Goal: Transaction & Acquisition: Purchase product/service

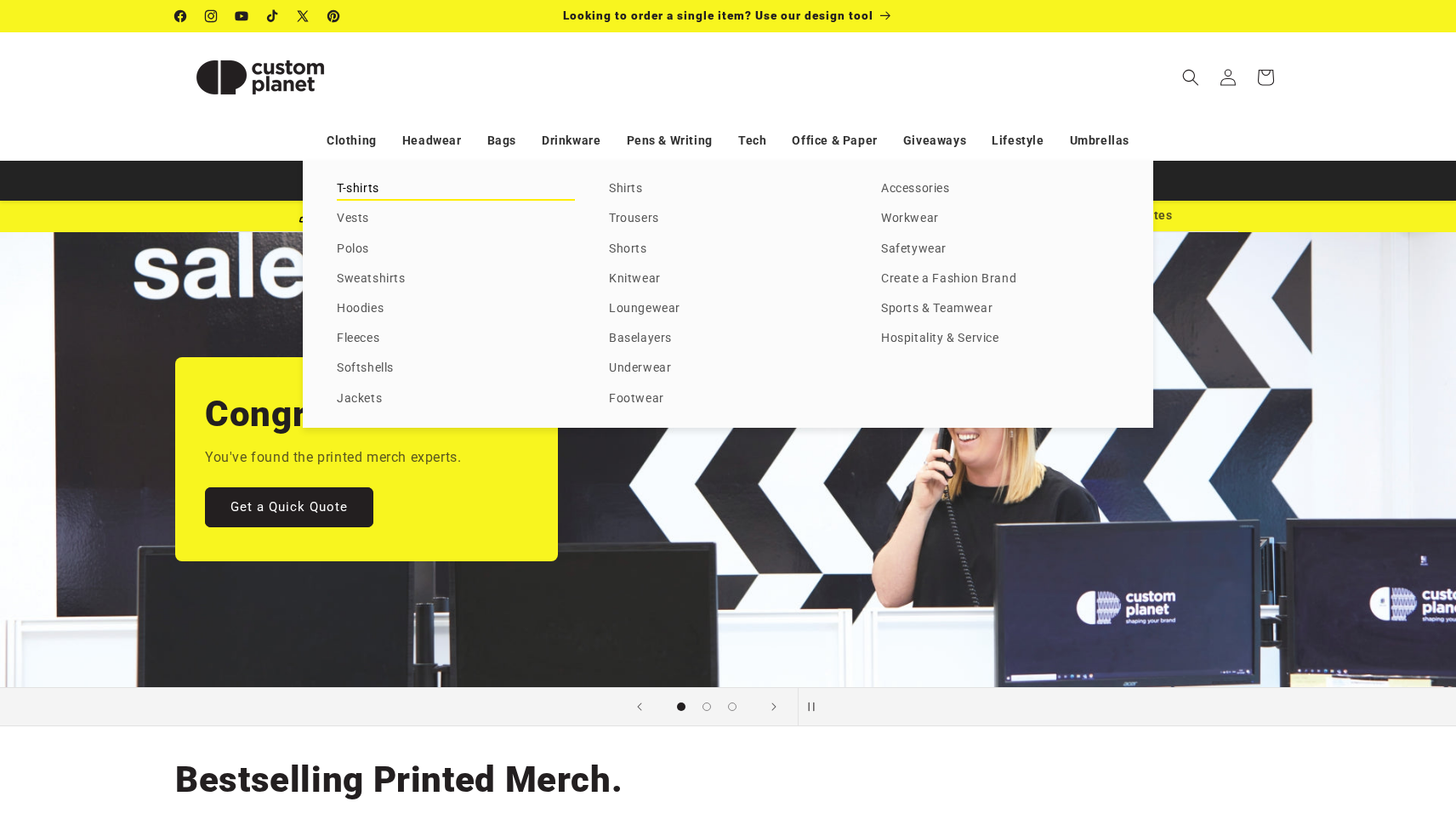
click at [366, 189] on link "T-shirts" at bounding box center [456, 189] width 238 height 23
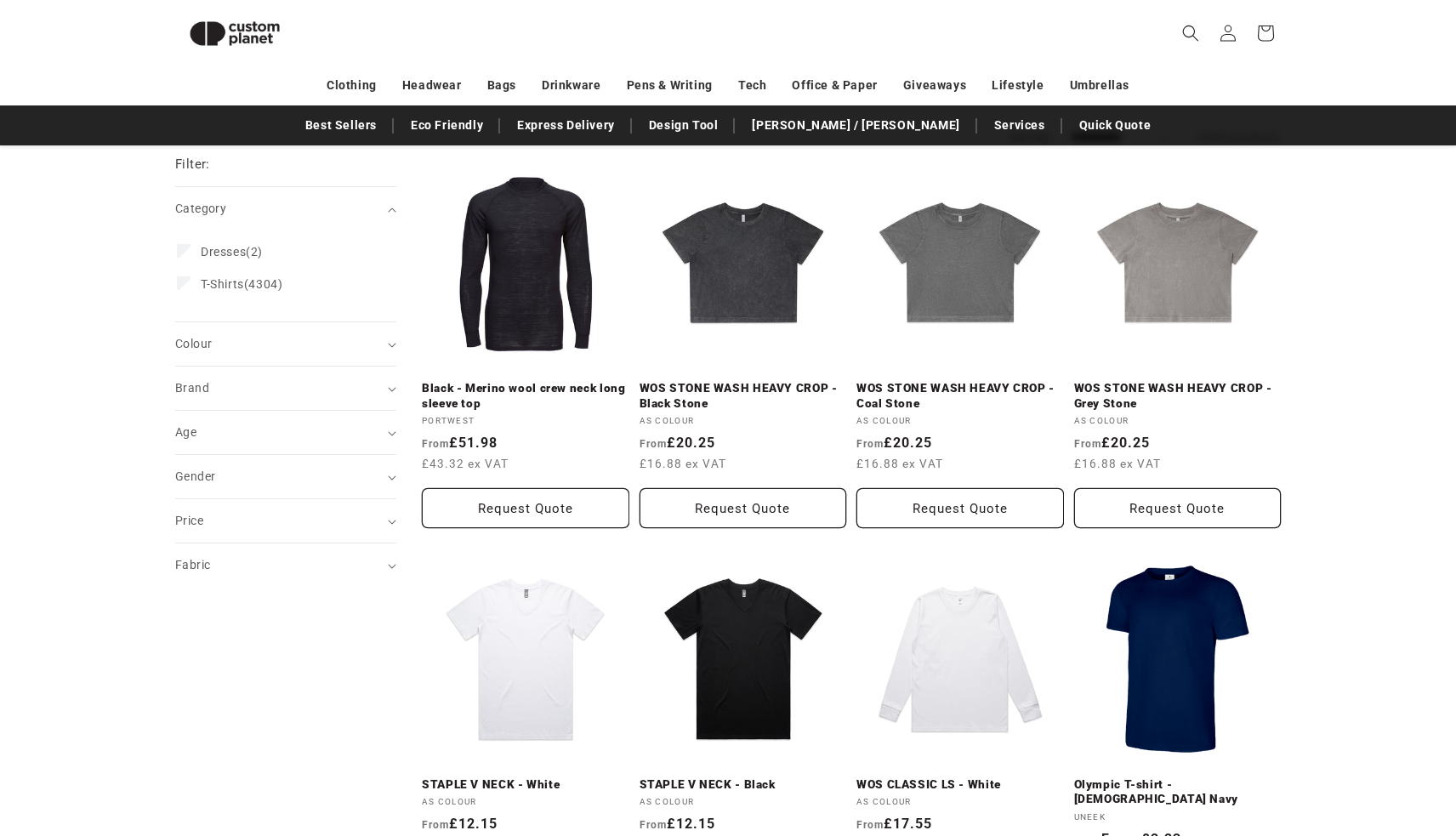
scroll to position [214, 0]
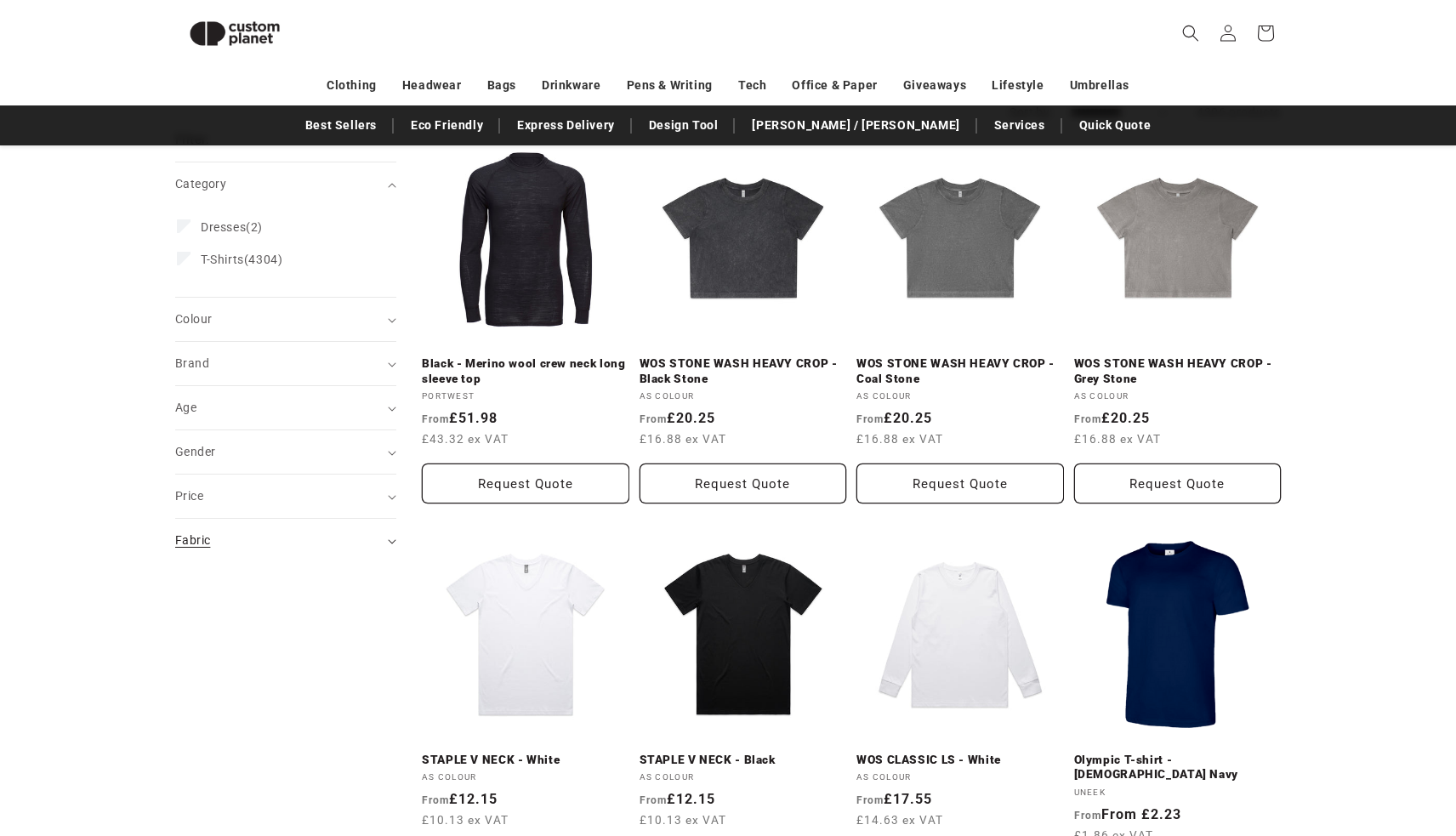
click at [306, 548] on div "Fabric (0)" at bounding box center [278, 541] width 206 height 18
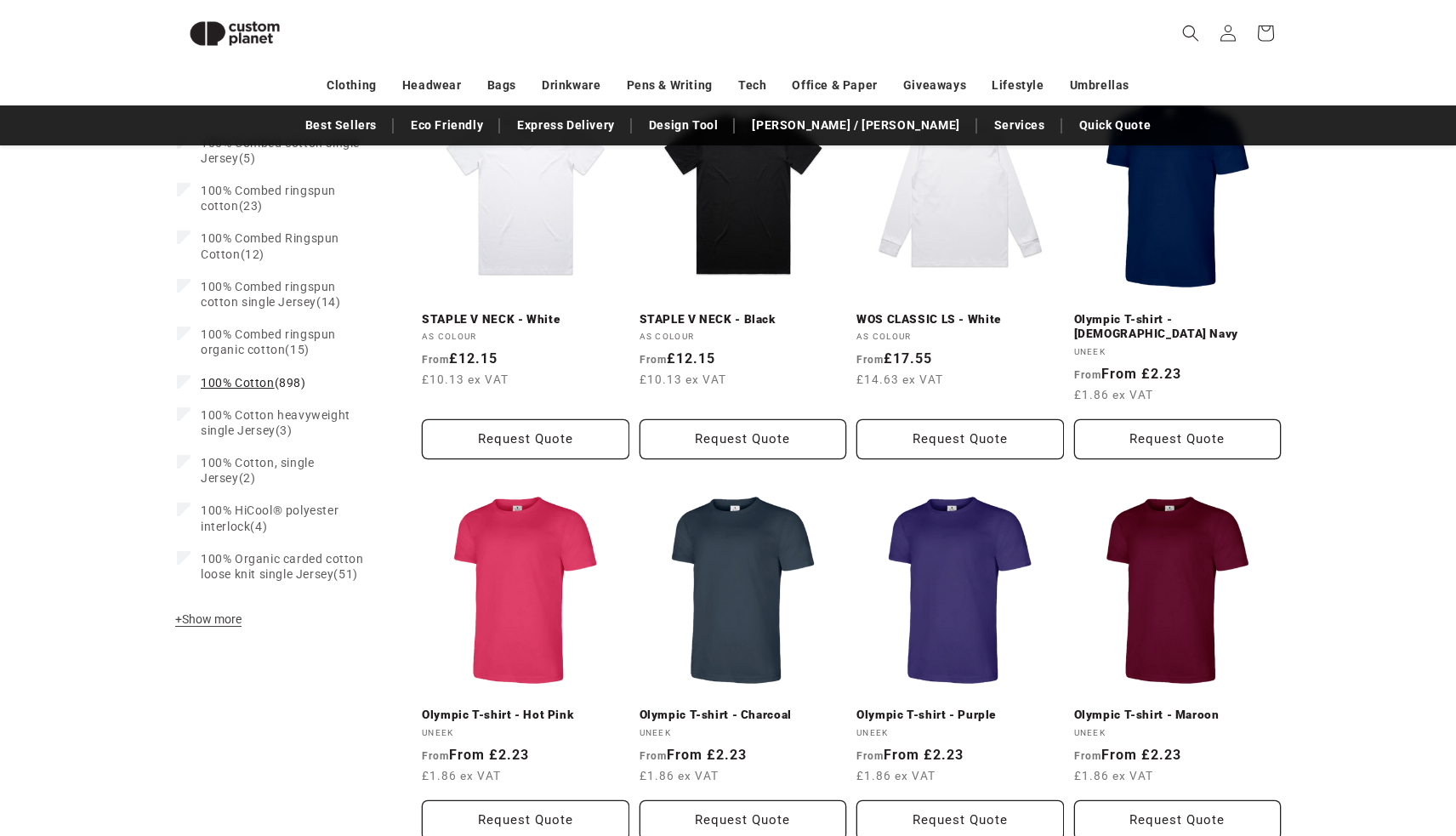
scroll to position [577, 0]
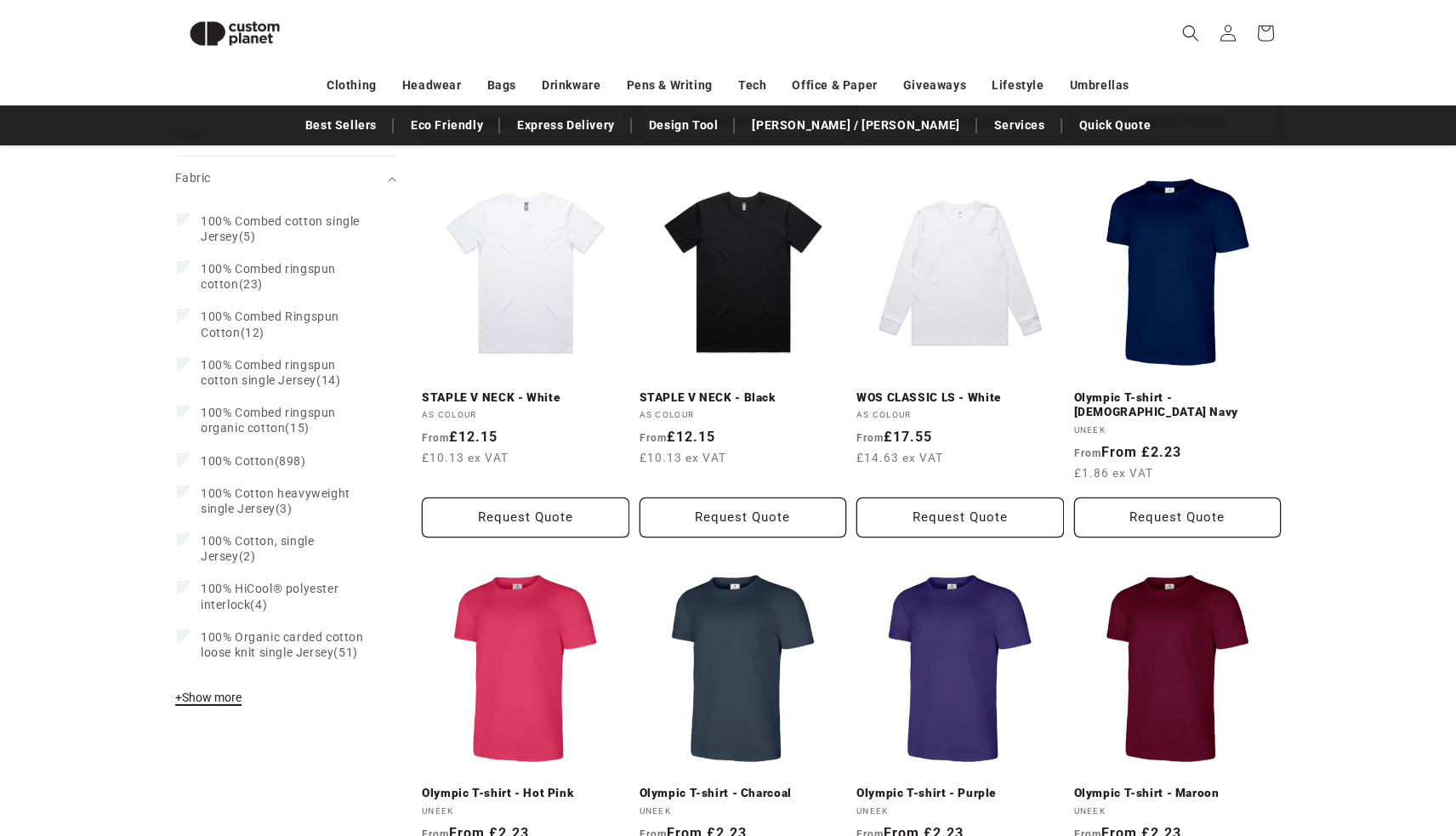
click at [222, 698] on span "+ Show more" at bounding box center [208, 698] width 66 height 14
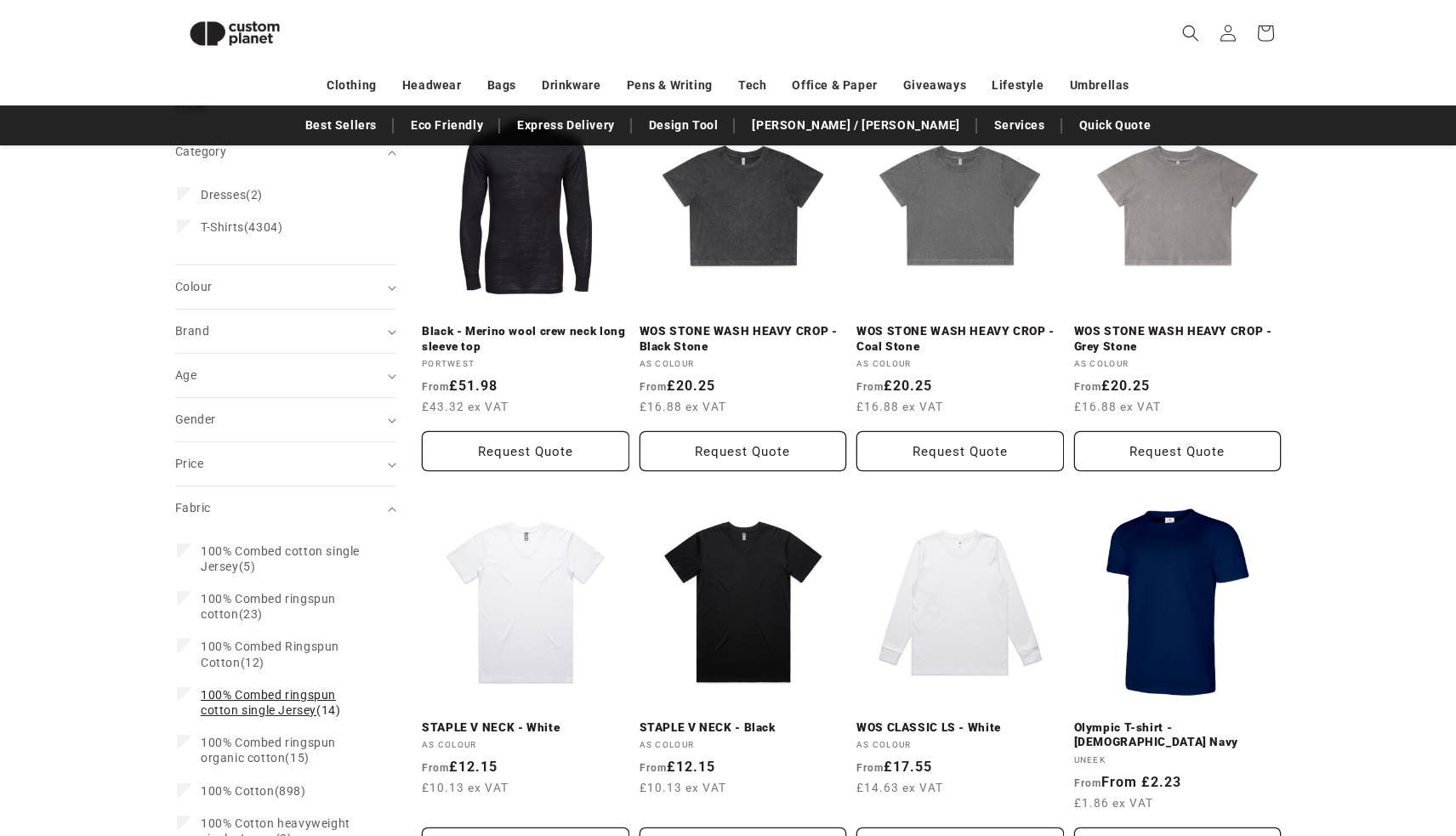
scroll to position [247, 0]
click at [258, 524] on summary "Fabric (0)" at bounding box center [286, 508] width 221 height 43
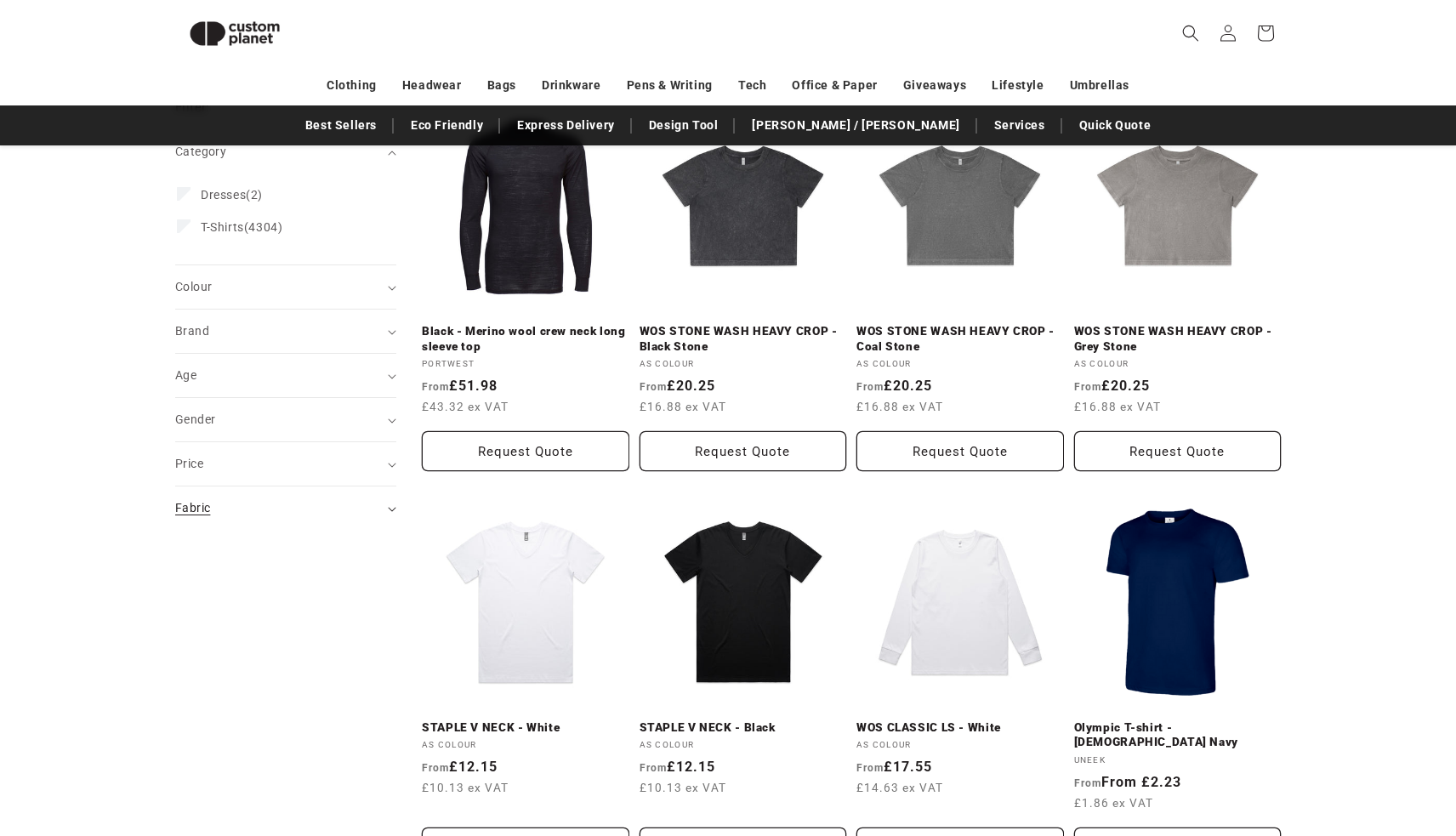
click at [258, 524] on summary "Fabric (0)" at bounding box center [286, 508] width 221 height 43
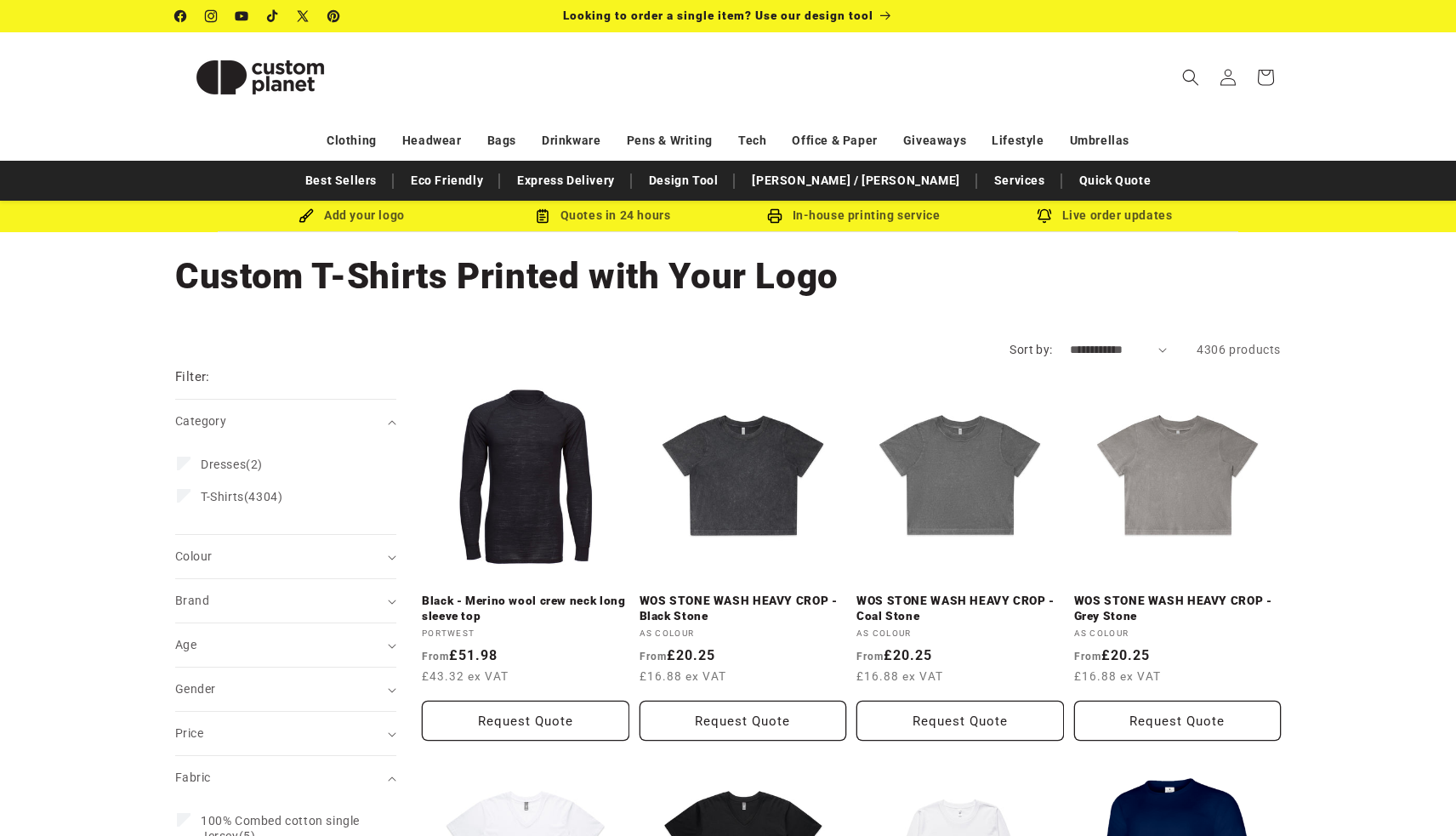
scroll to position [0, 0]
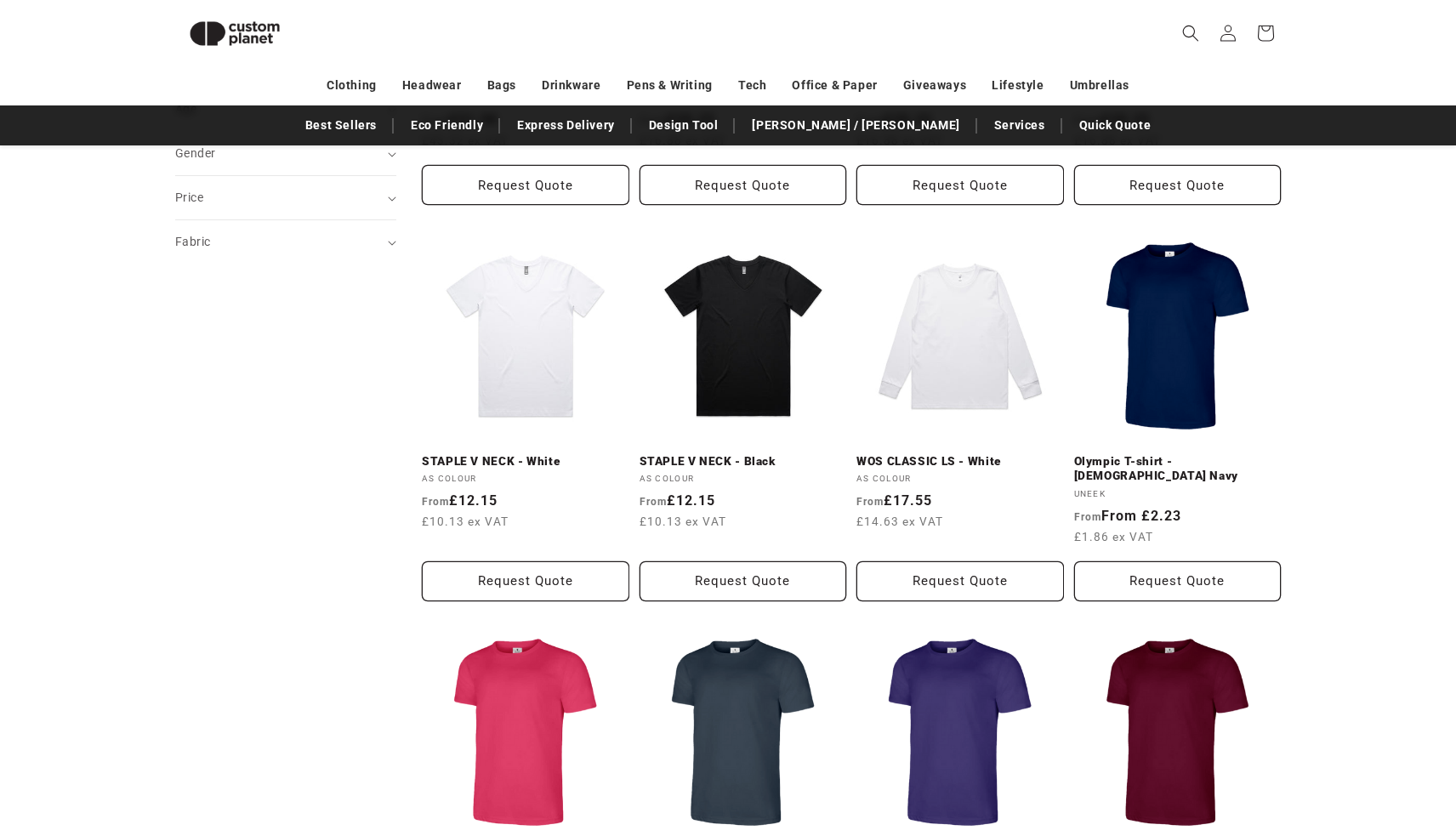
scroll to position [495, 0]
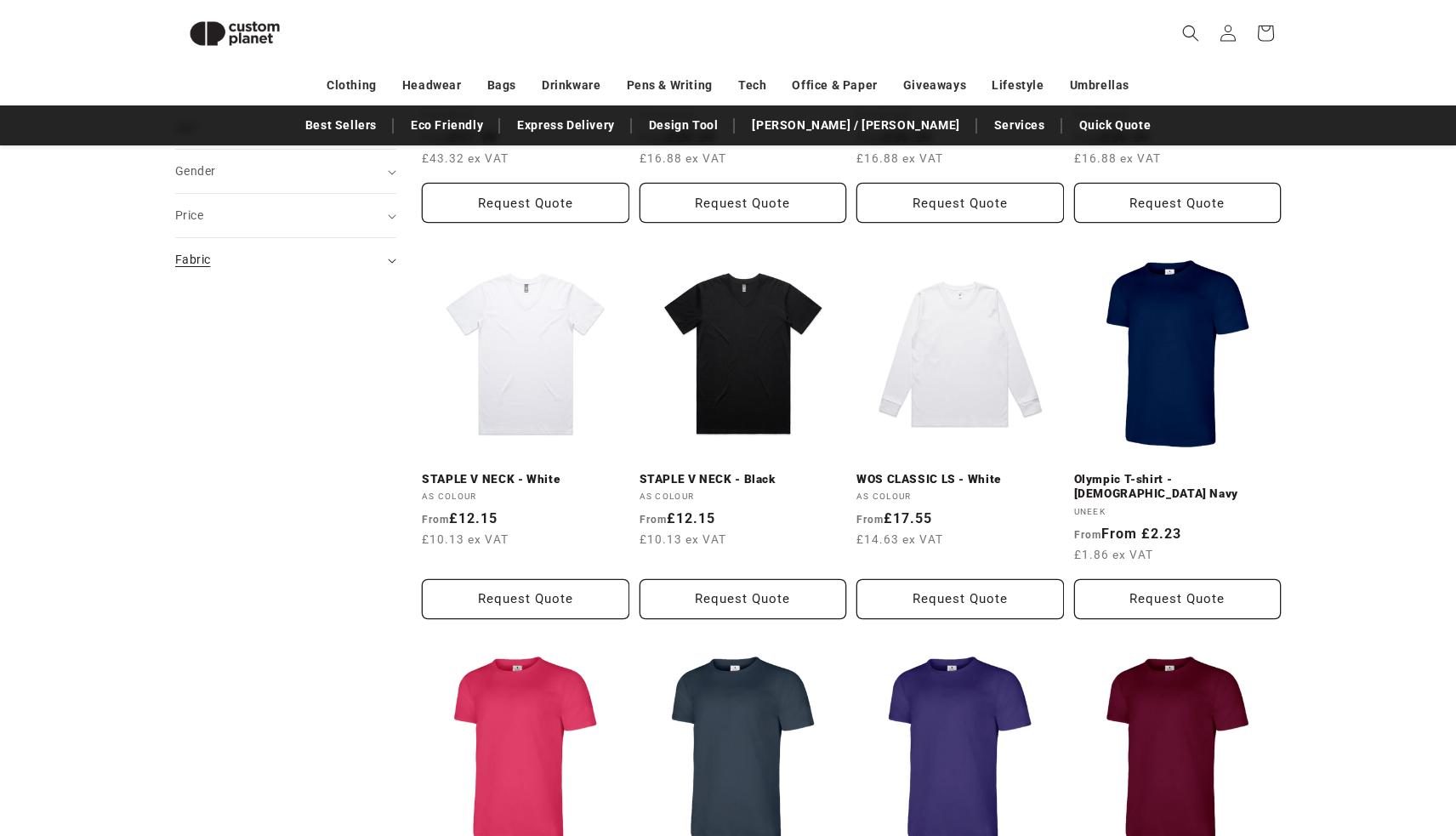
click at [257, 268] on summary "Fabric (0)" at bounding box center [286, 260] width 221 height 43
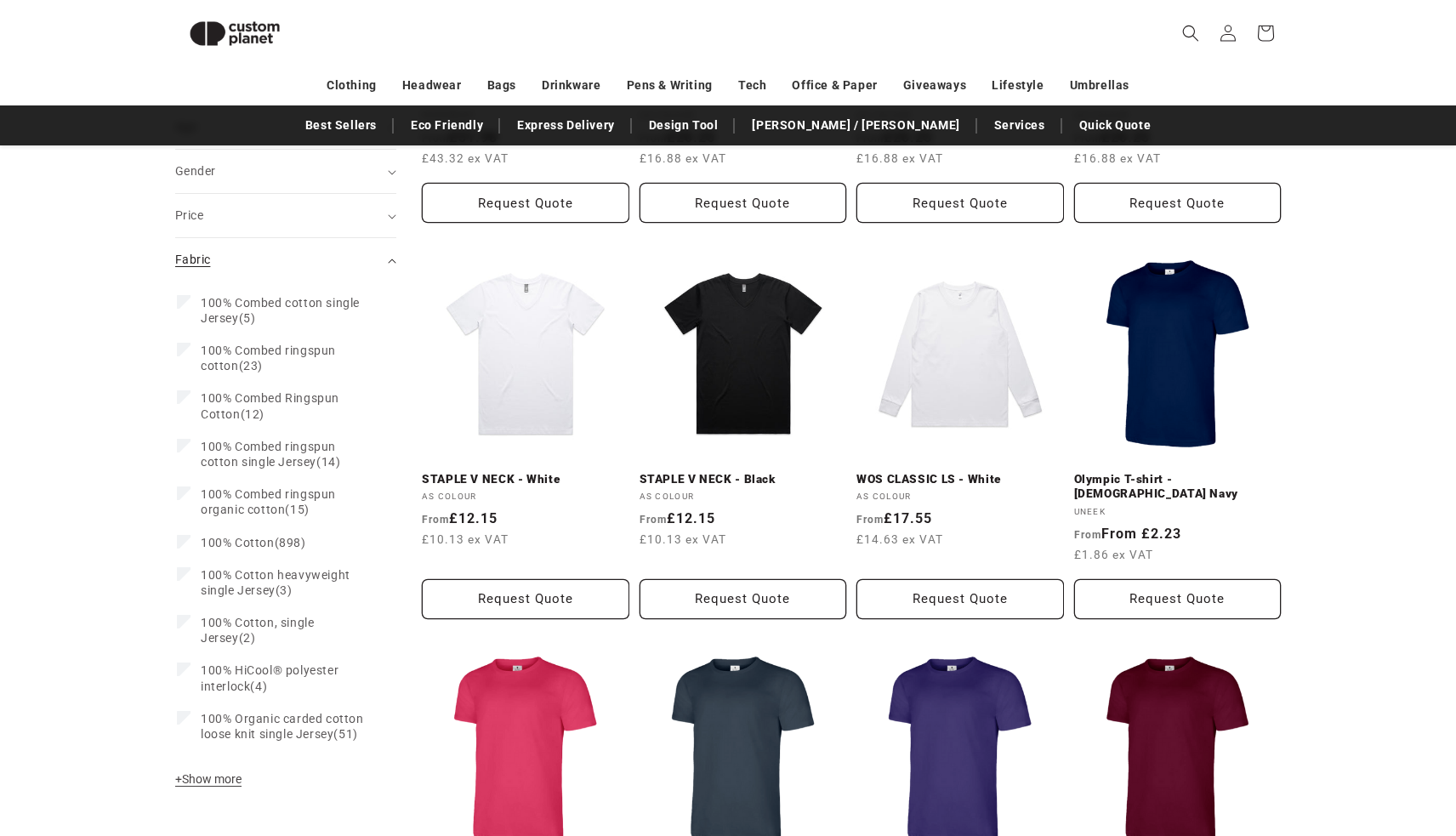
click at [257, 268] on summary "Fabric (0)" at bounding box center [286, 260] width 221 height 43
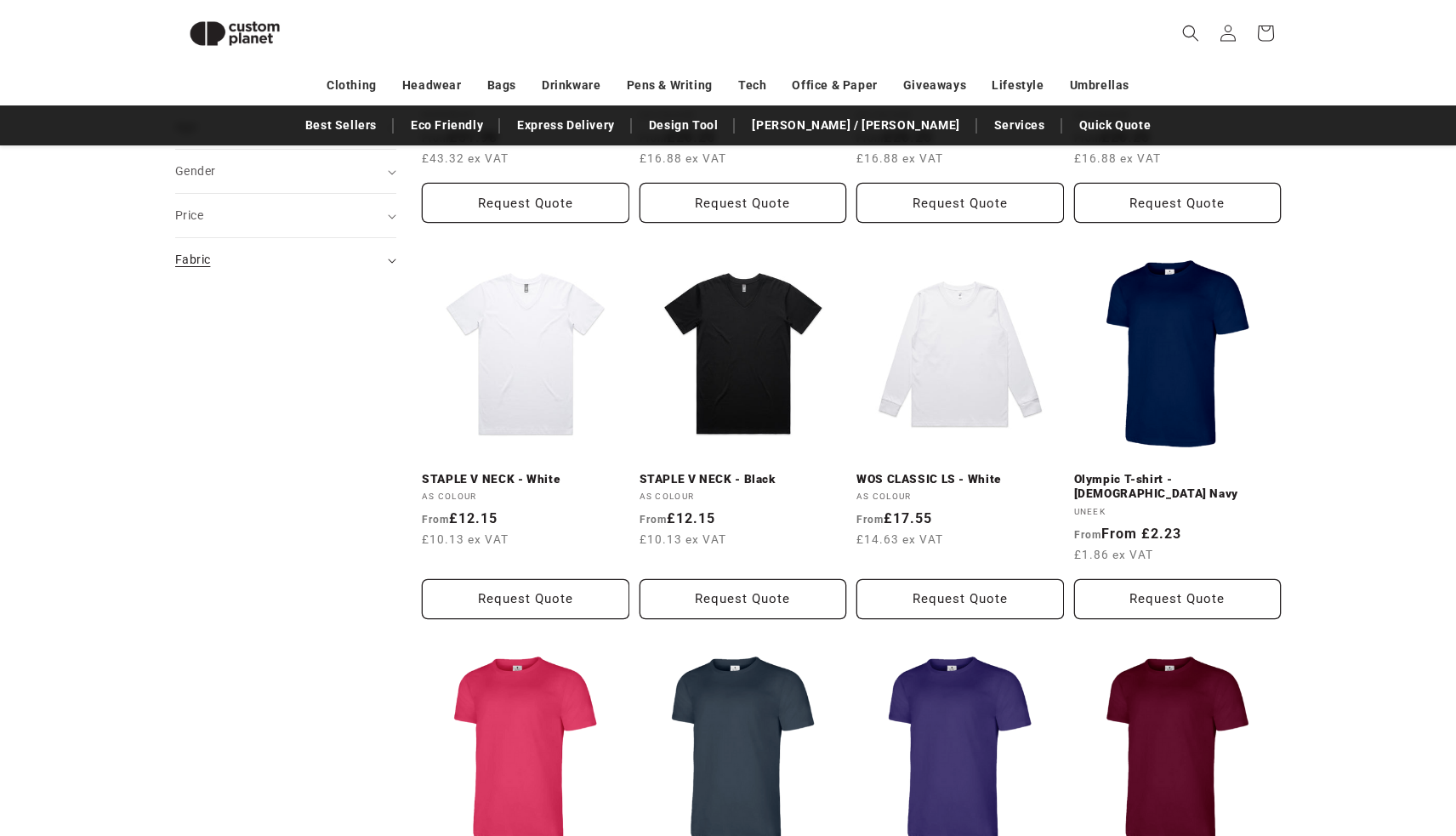
click at [257, 268] on summary "Fabric (0)" at bounding box center [286, 260] width 221 height 43
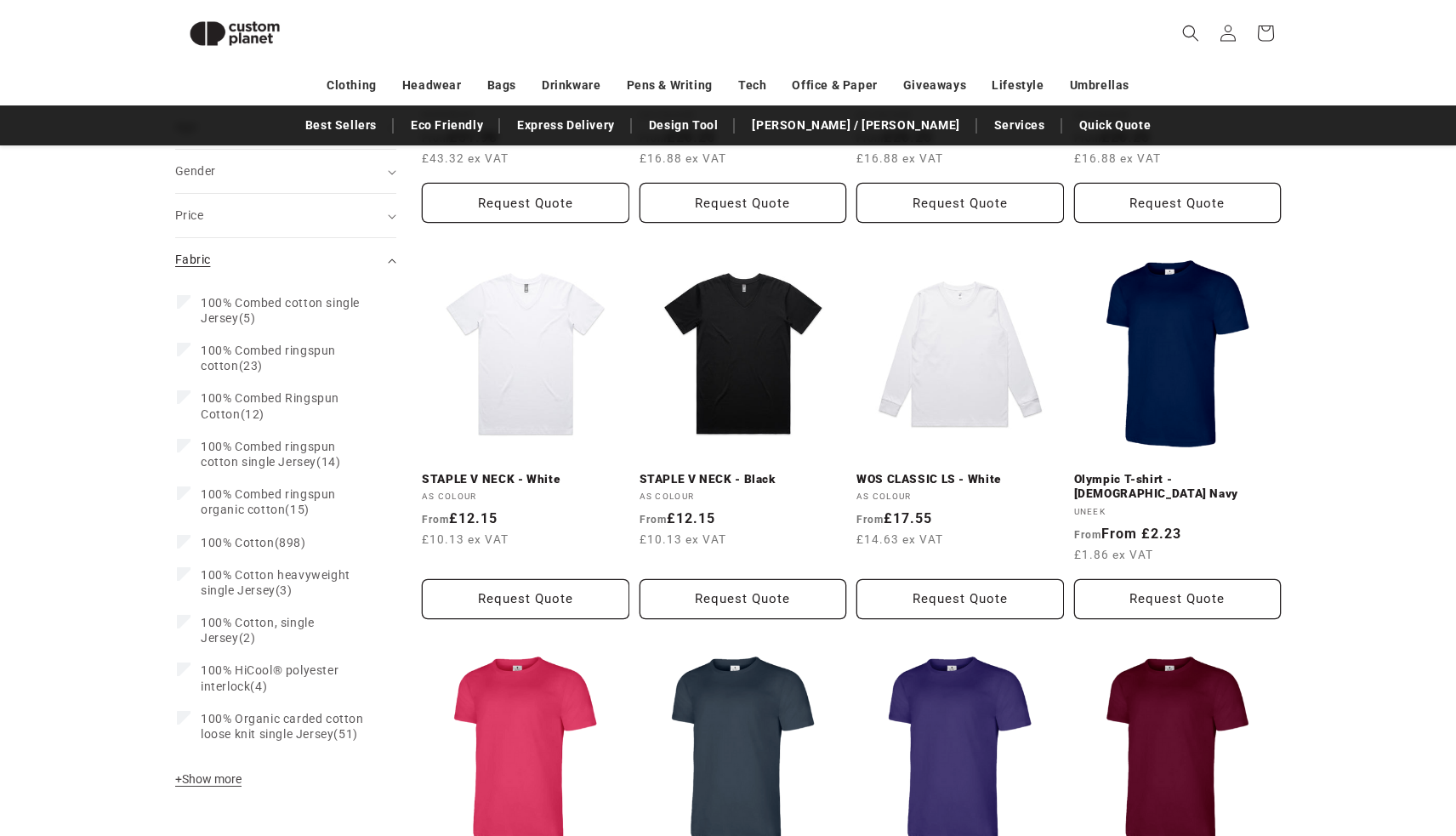
click at [257, 268] on summary "Fabric (0)" at bounding box center [286, 260] width 221 height 43
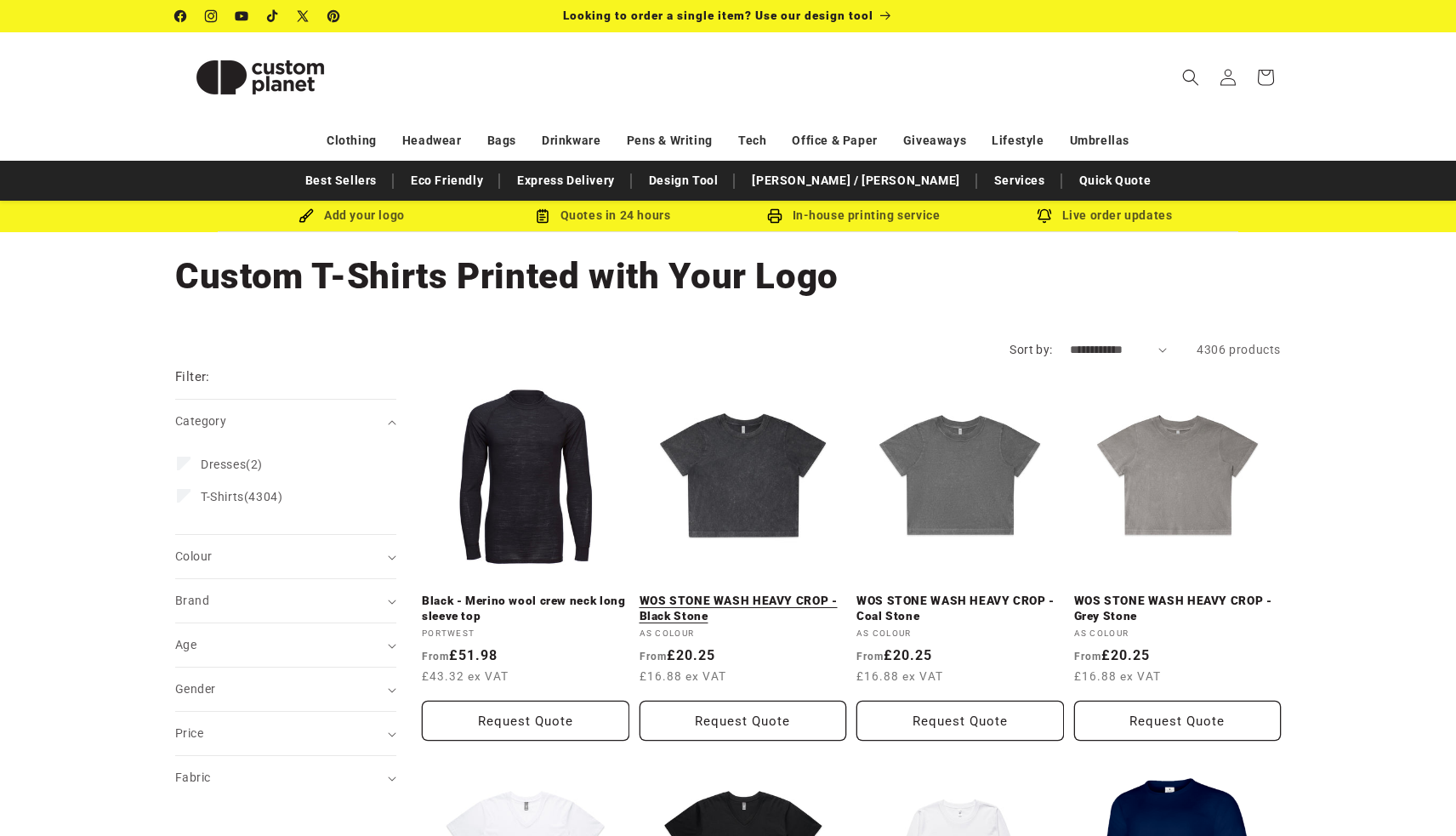
scroll to position [0, 0]
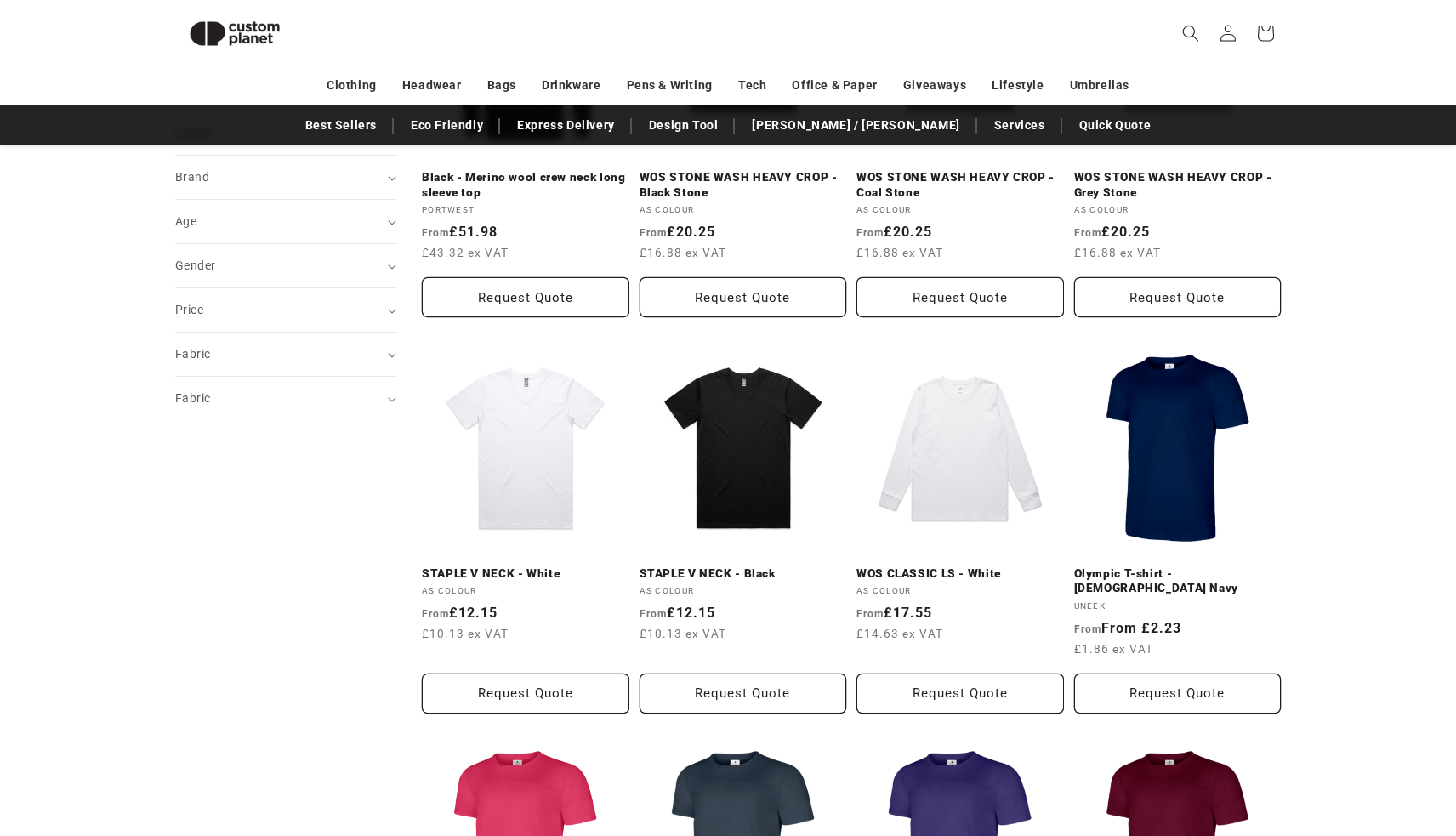
scroll to position [390, 0]
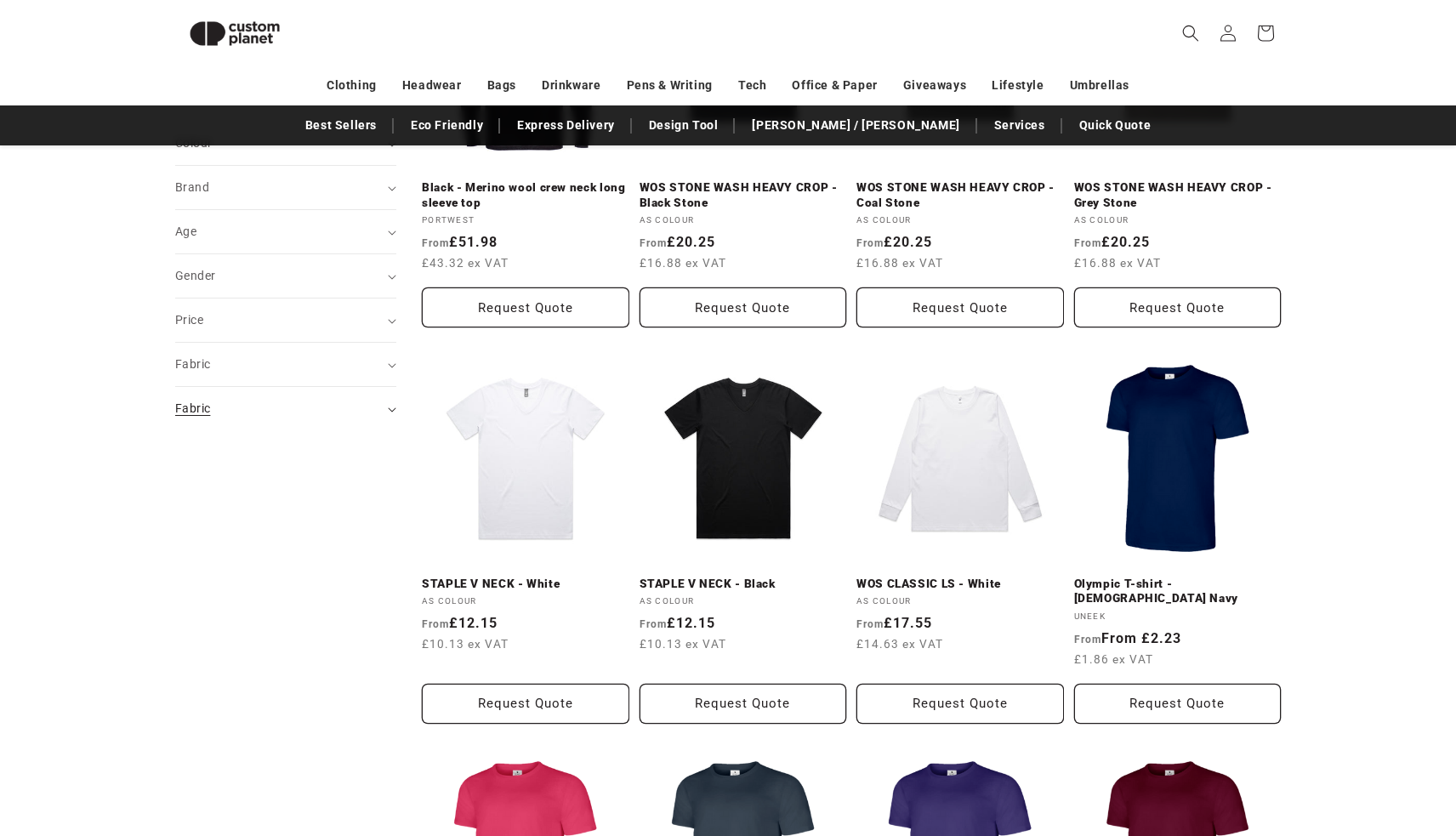
click at [364, 411] on div "Fabric (0) Match all" at bounding box center [278, 408] width 206 height 18
click at [343, 371] on div "Fabric (0)" at bounding box center [278, 364] width 206 height 18
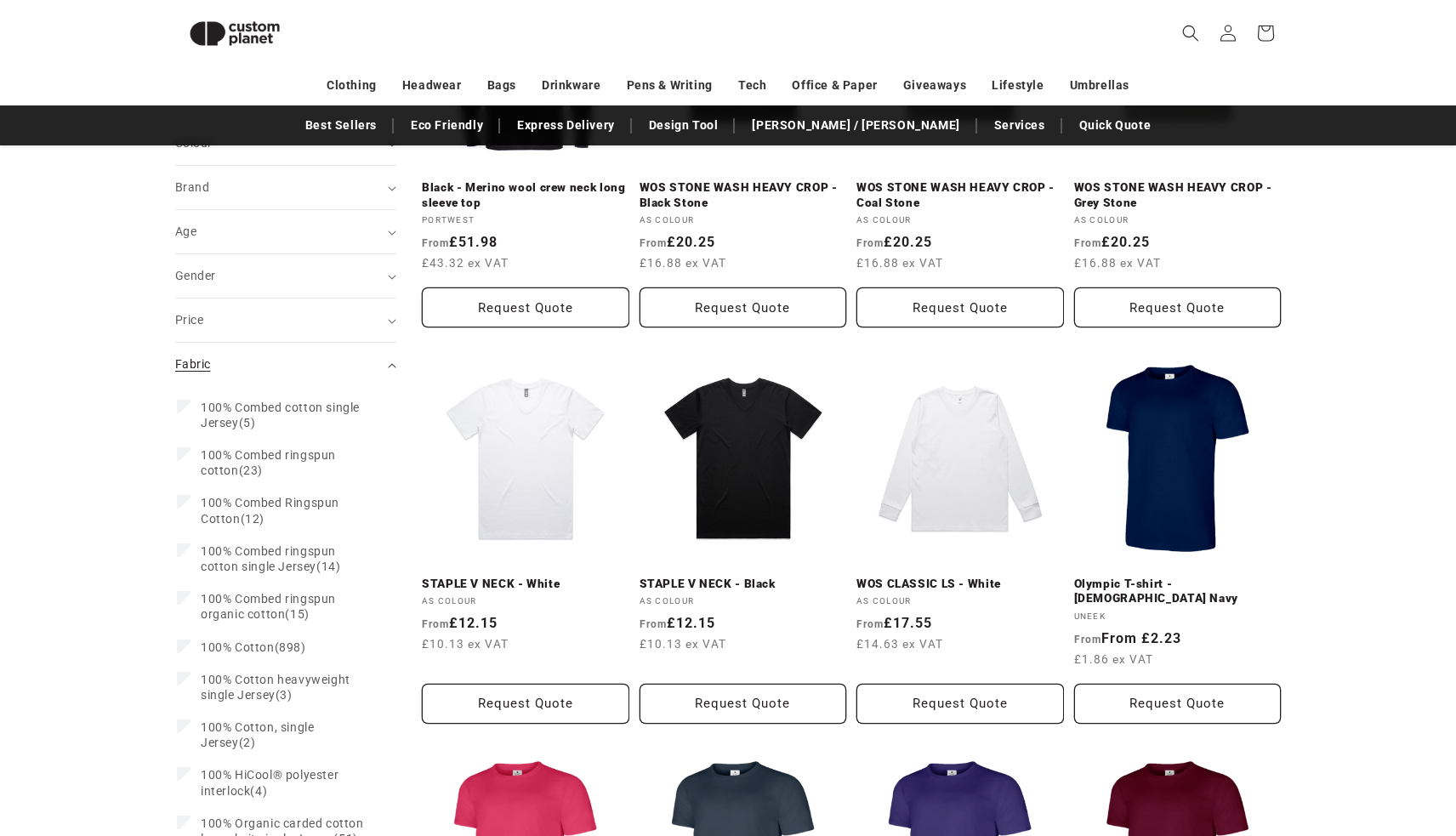
click at [343, 379] on summary "Fabric (0)" at bounding box center [286, 364] width 221 height 43
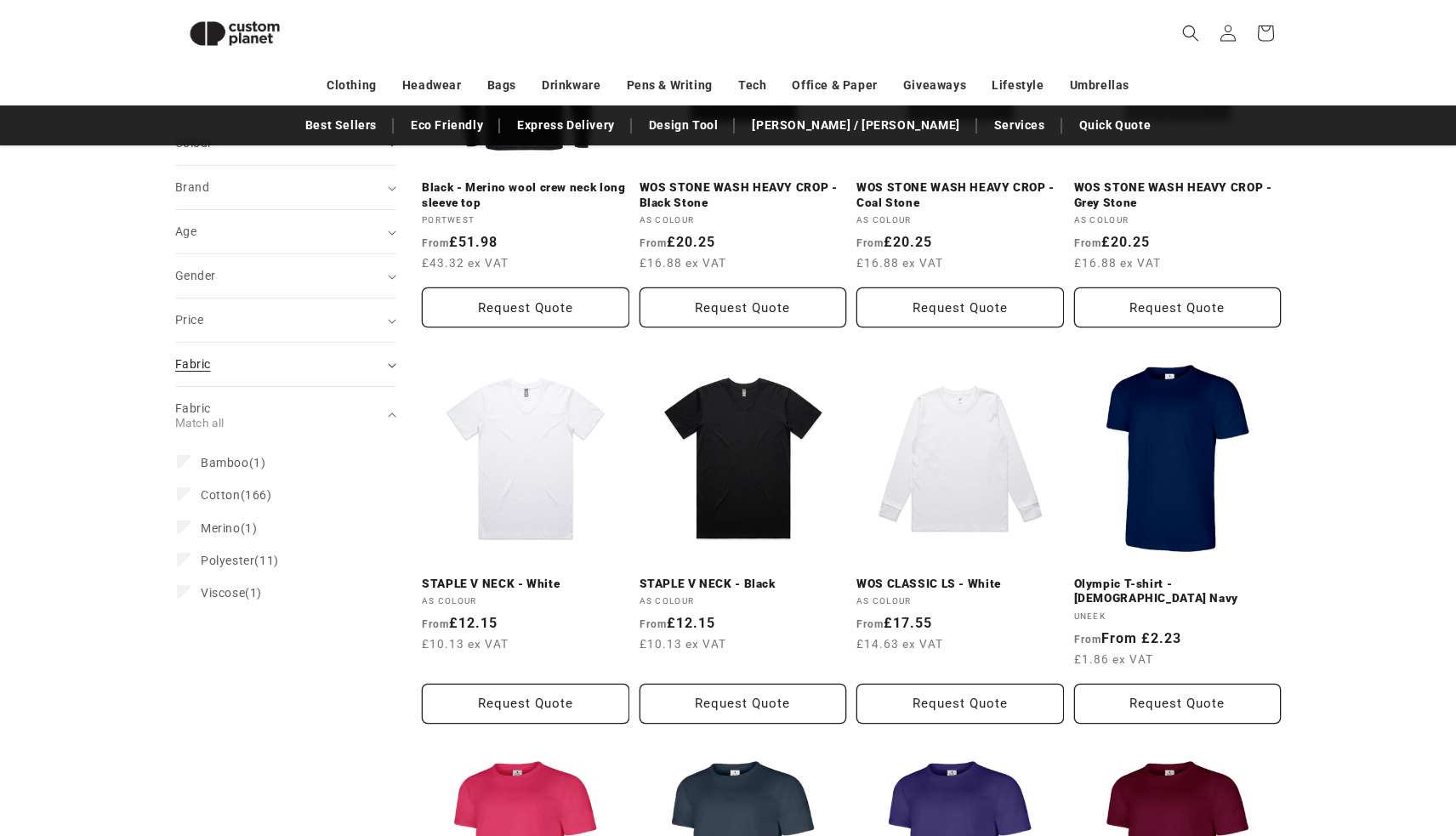
click at [389, 364] on icon "Fabric (0 selected)" at bounding box center [392, 366] width 9 height 5
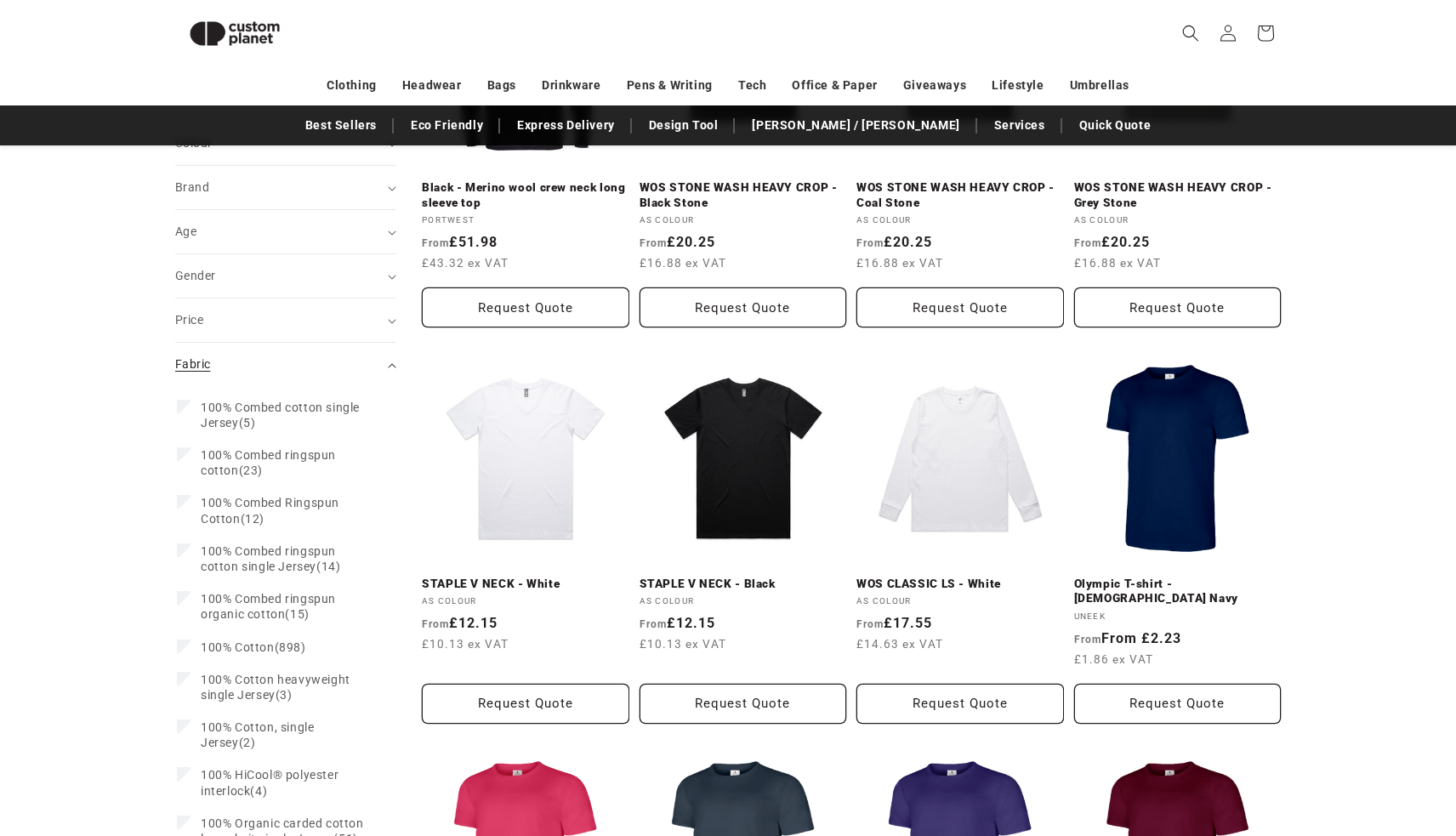
click at [389, 364] on icon "Fabric (0 selected)" at bounding box center [392, 366] width 9 height 5
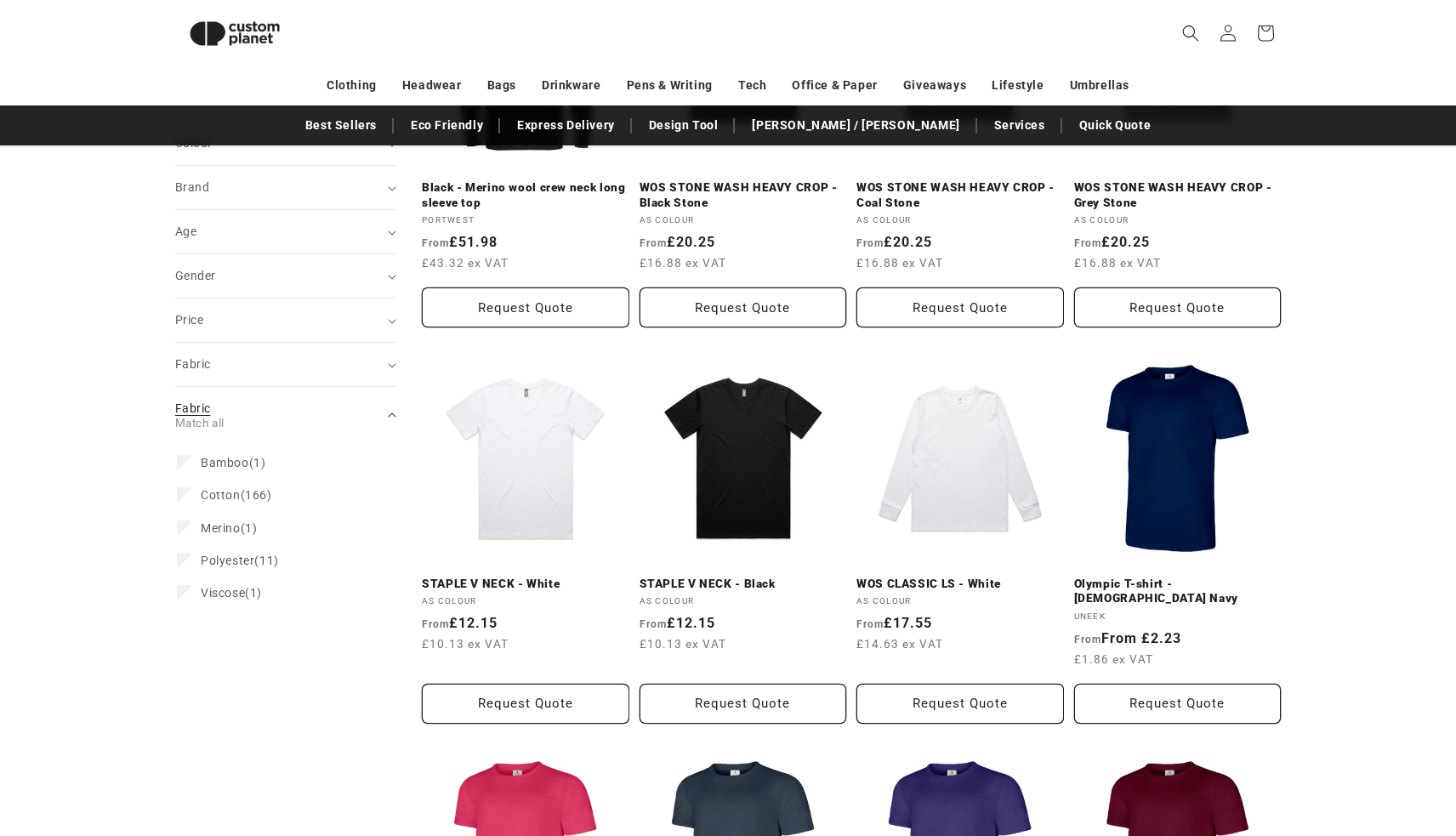
click at [317, 405] on div "Fabric (0) Match all" at bounding box center [278, 415] width 206 height 29
click at [317, 405] on div "Fabric (0) Match all" at bounding box center [278, 408] width 206 height 18
click at [371, 404] on div "Fabric (0) Match all" at bounding box center [278, 415] width 206 height 29
click at [374, 374] on summary "Fabric (0)" at bounding box center [286, 364] width 221 height 43
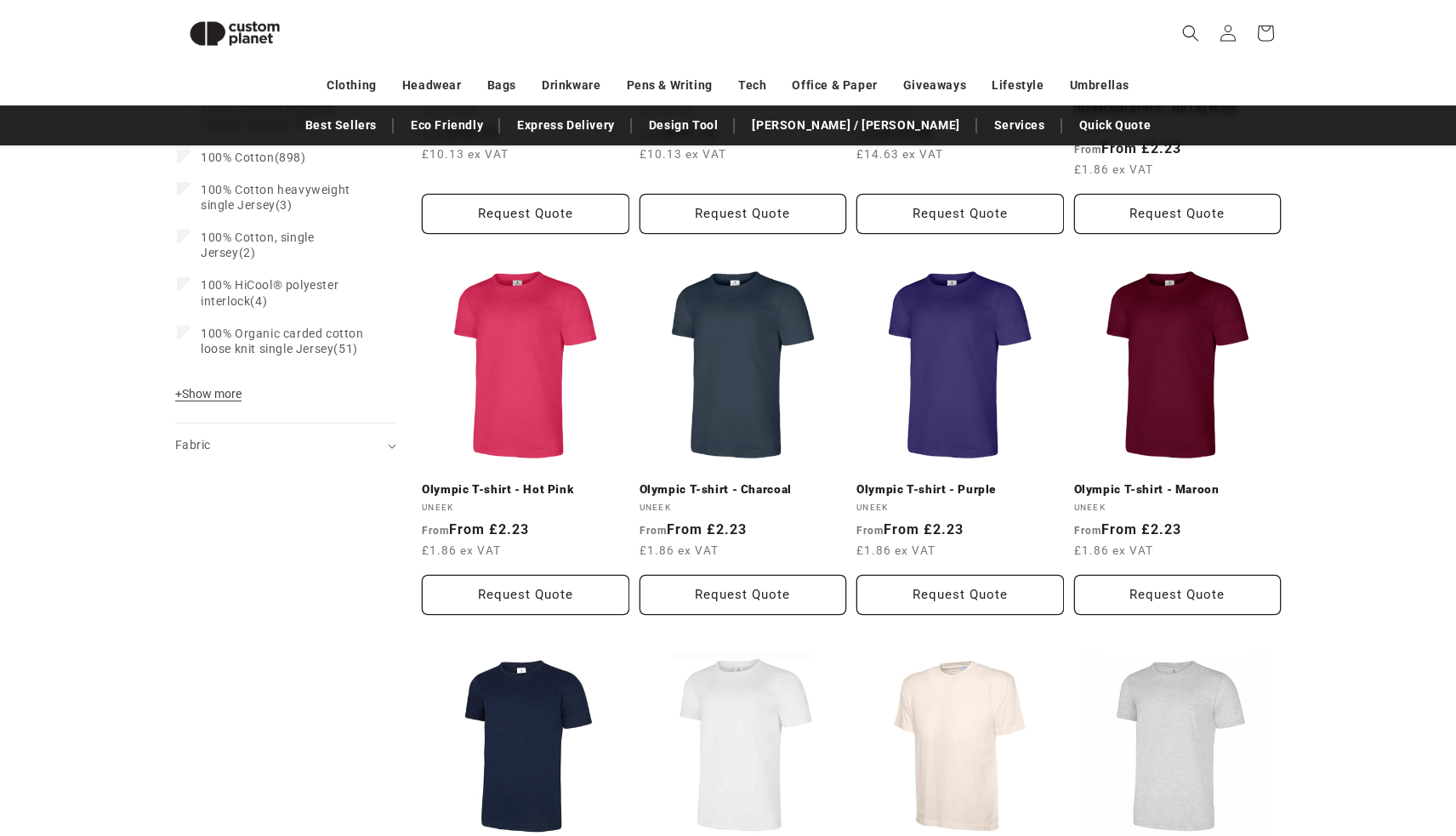
scroll to position [801, 1]
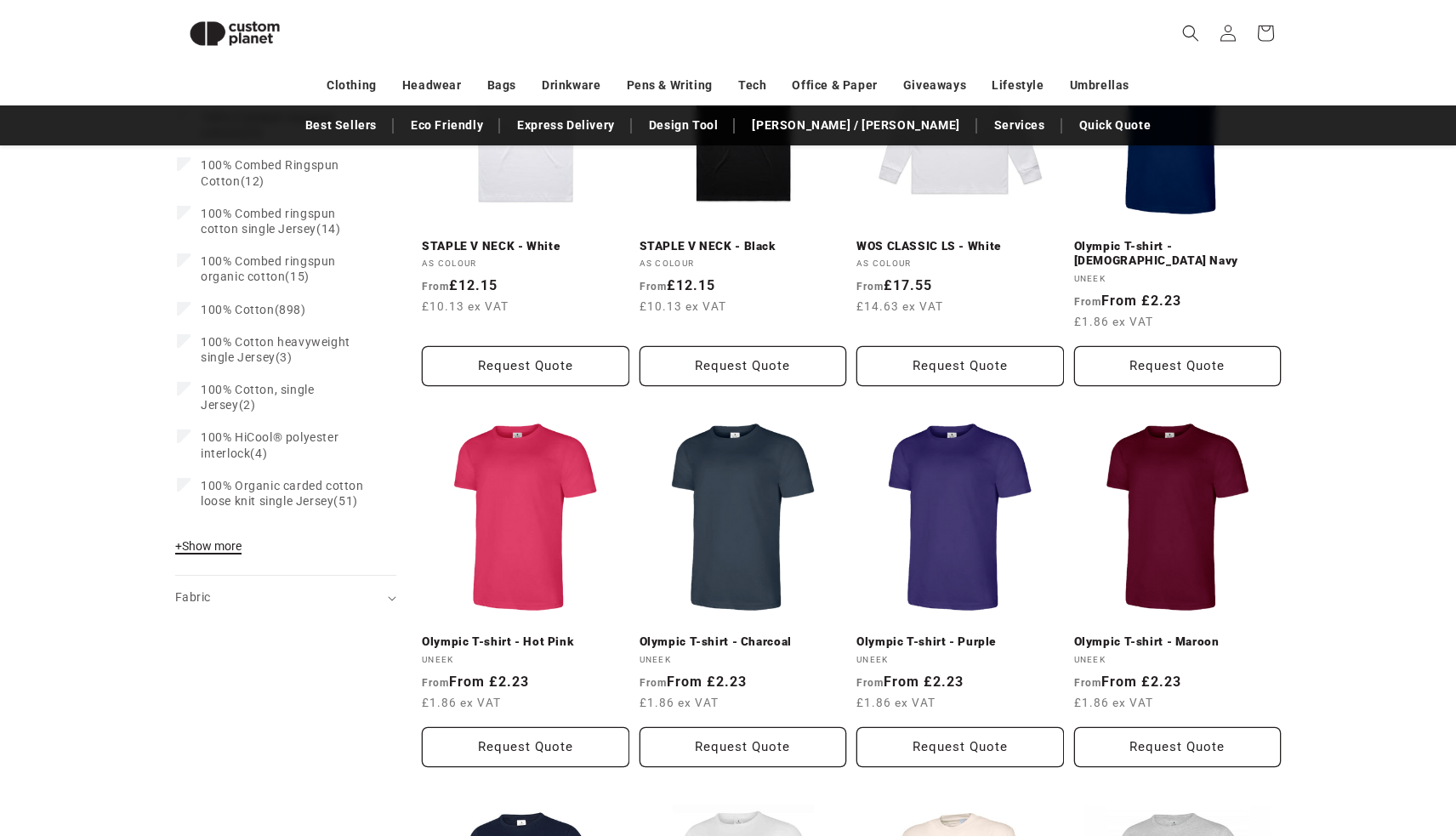
click at [232, 551] on button "+ Show more - Show less" at bounding box center [211, 550] width 72 height 24
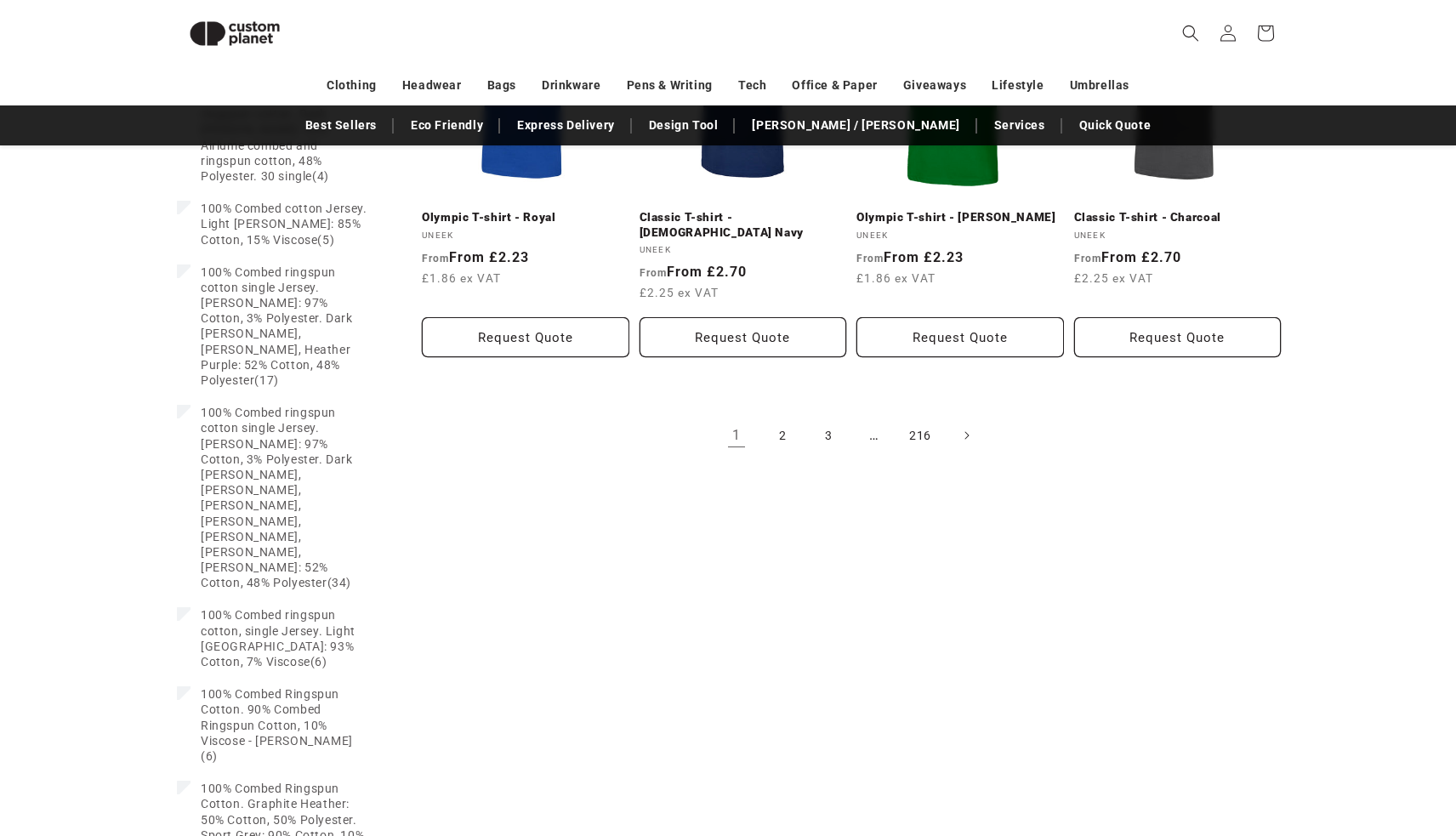
scroll to position [1364, 0]
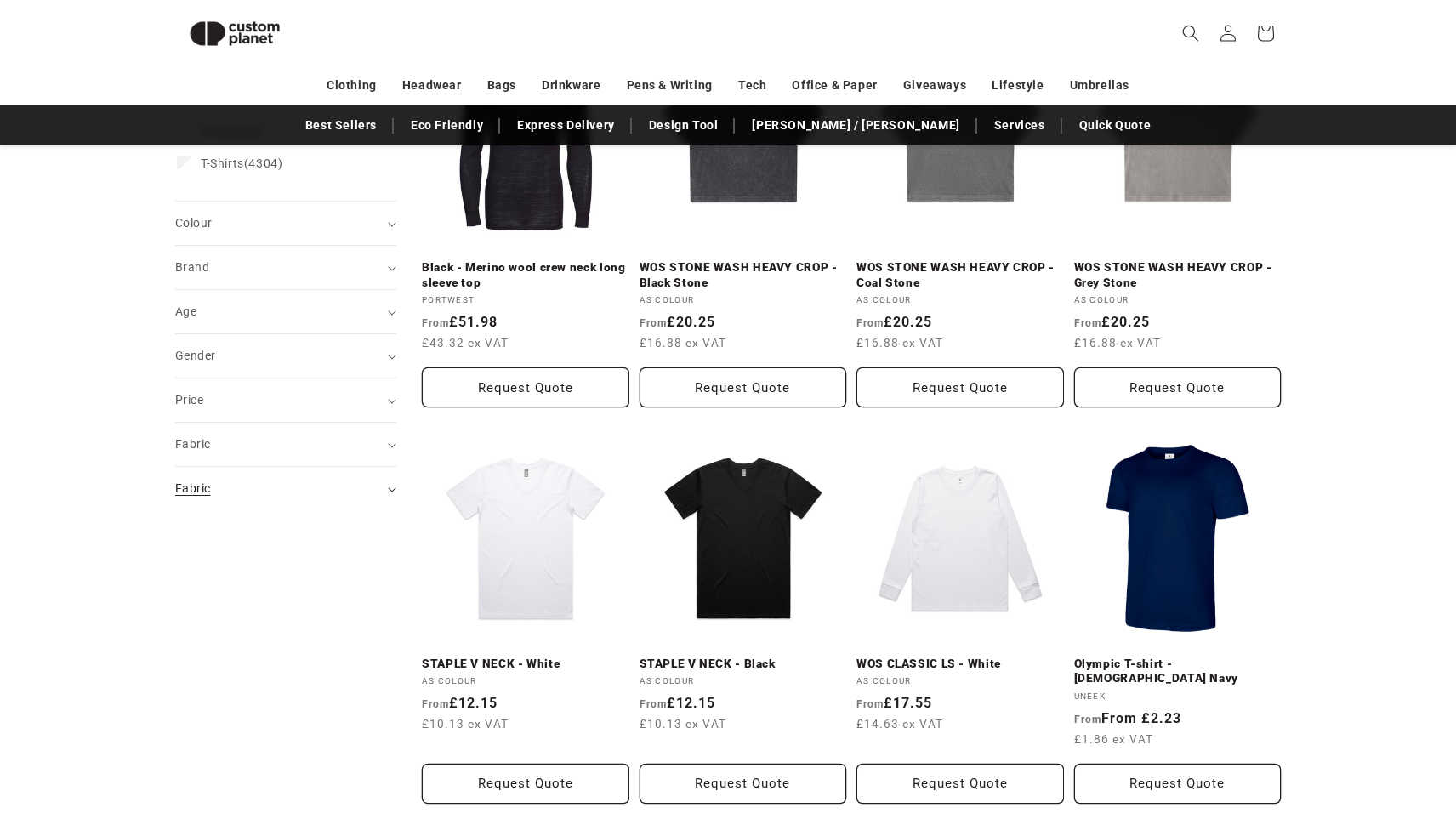
click at [240, 493] on div "Fabric (0)" at bounding box center [278, 488] width 206 height 18
click at [257, 454] on summary "Fabric (0)" at bounding box center [286, 444] width 221 height 43
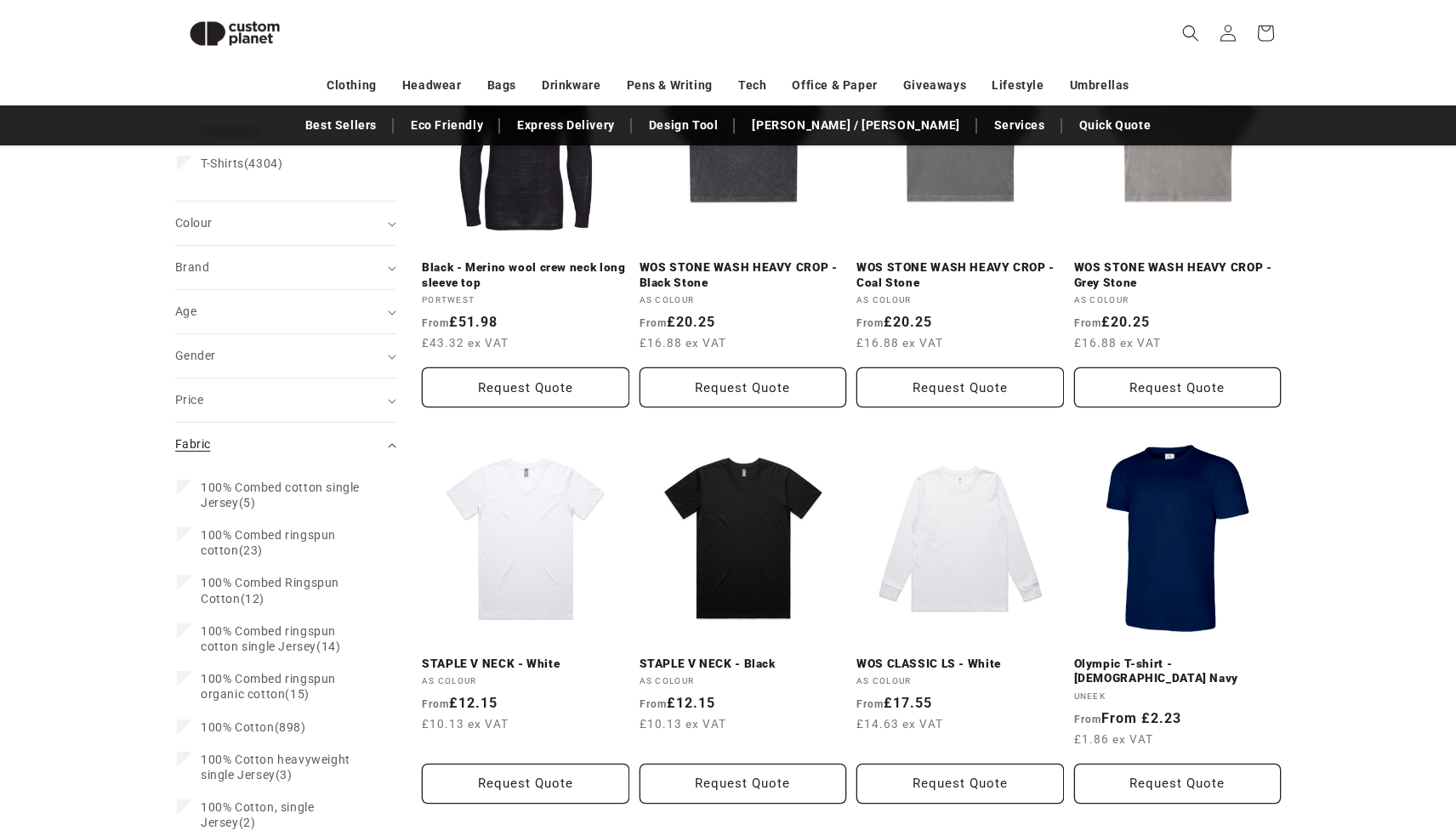
click at [266, 439] on div "Fabric (0)" at bounding box center [278, 444] width 206 height 18
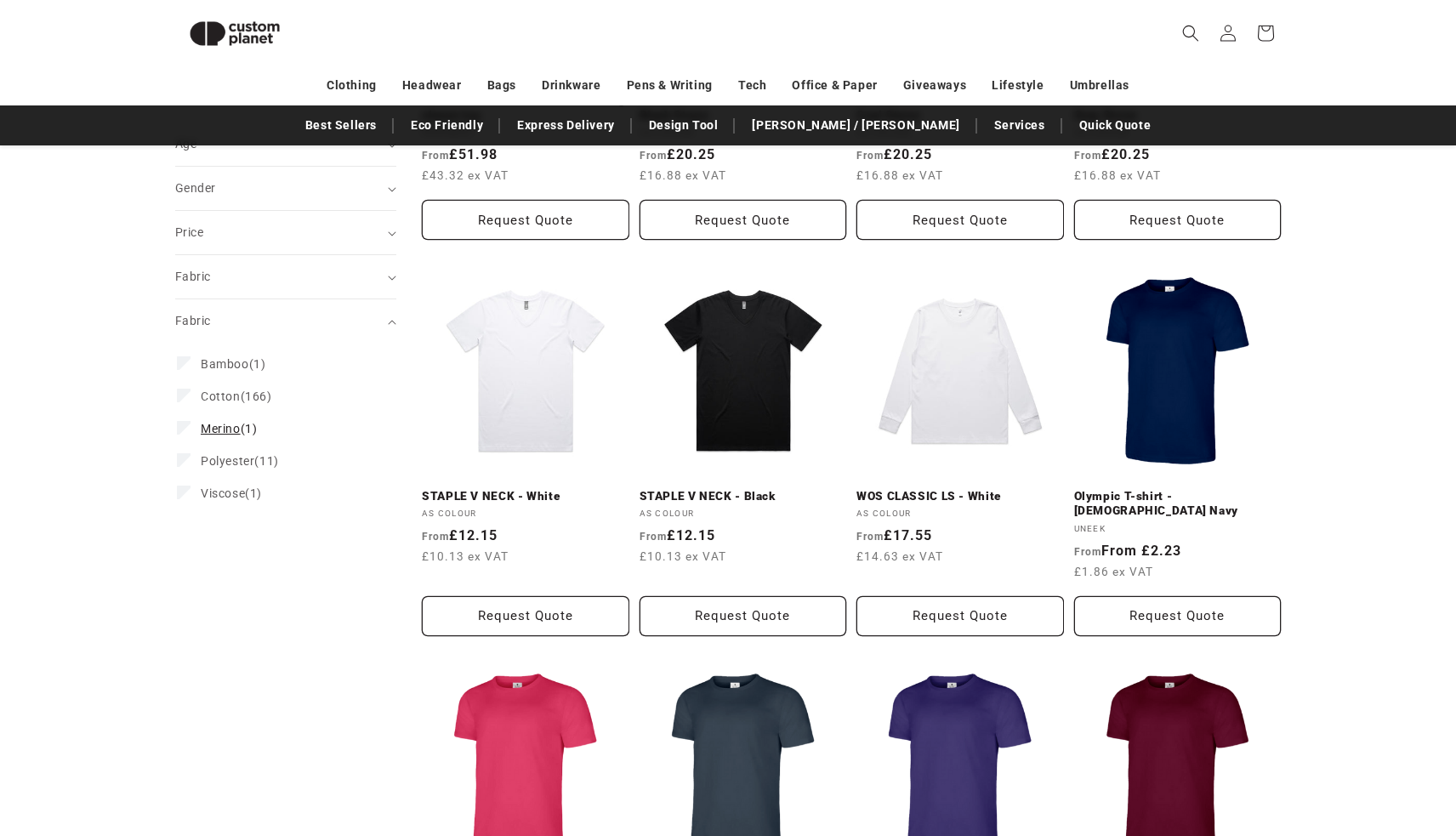
scroll to position [477, 0]
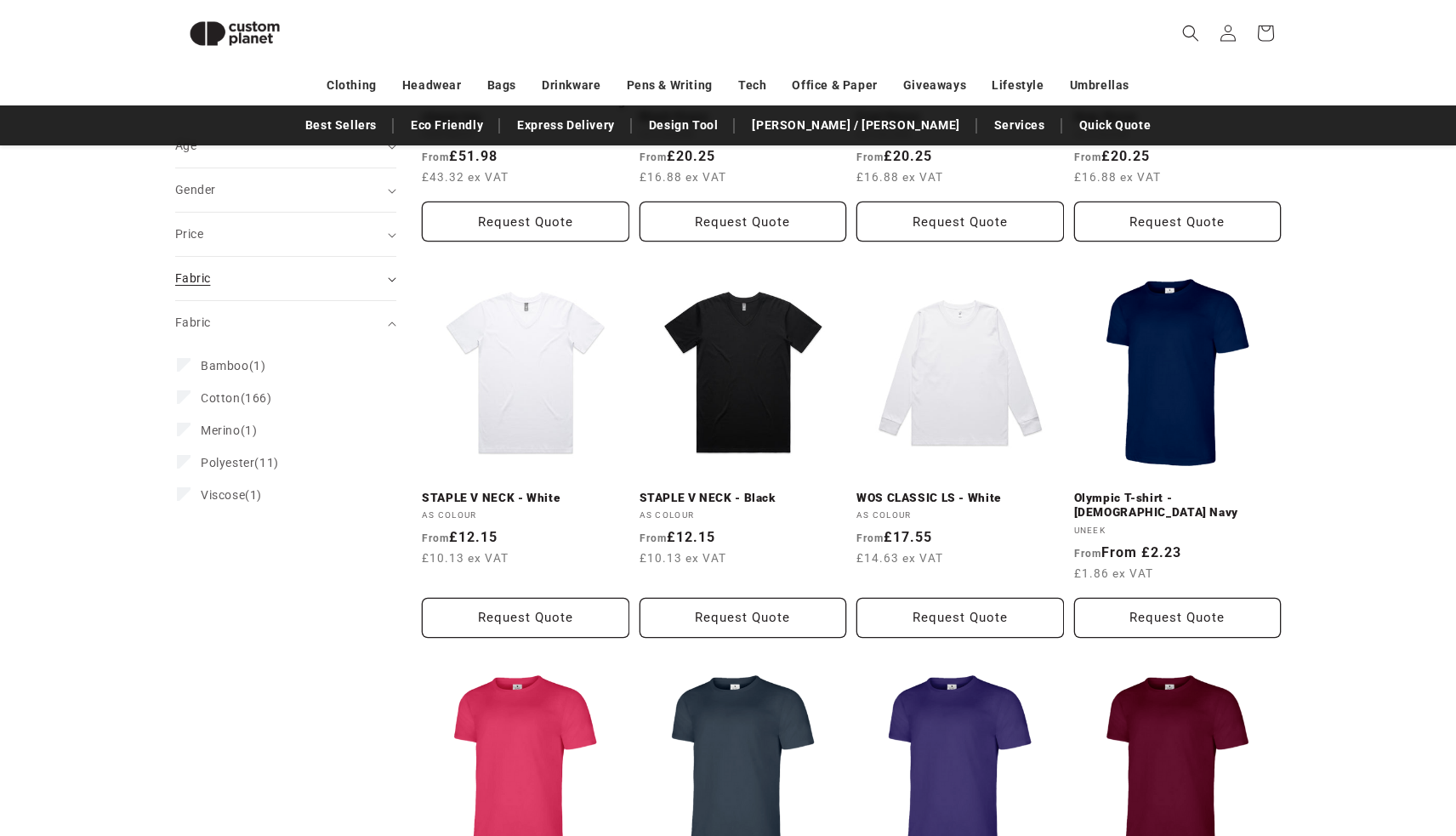
click at [308, 272] on div "Fabric (0)" at bounding box center [278, 278] width 206 height 18
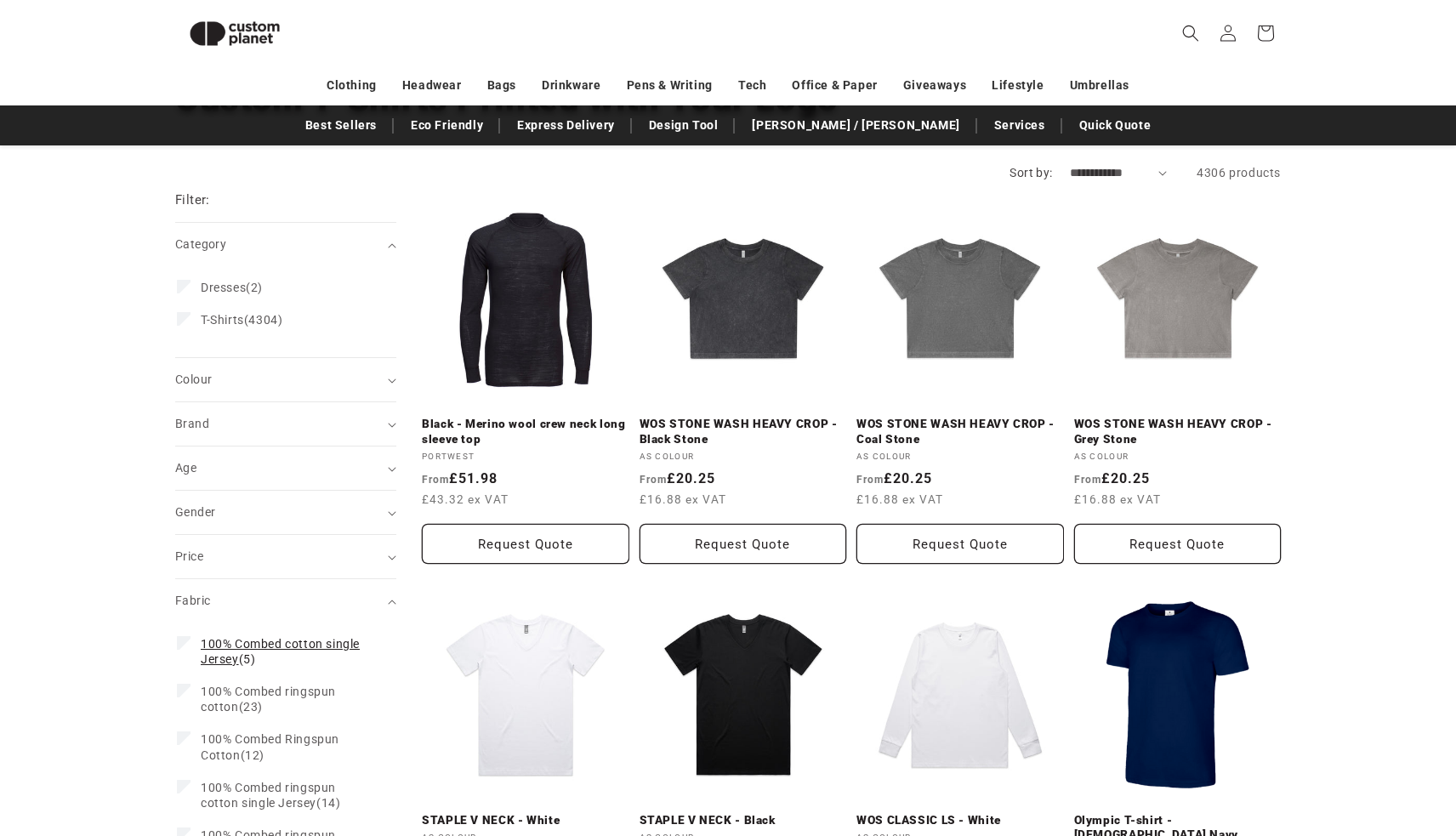
scroll to position [143, 0]
